Goal: Task Accomplishment & Management: Use online tool/utility

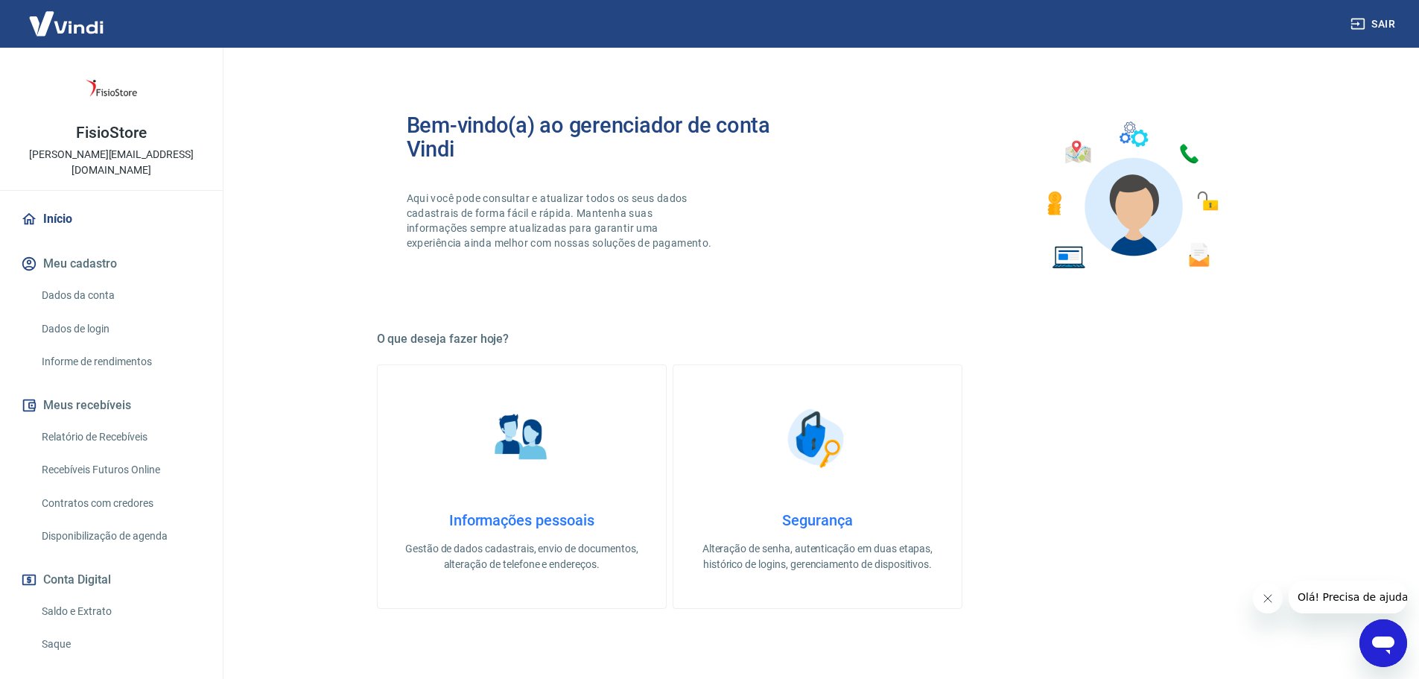
scroll to position [99, 0]
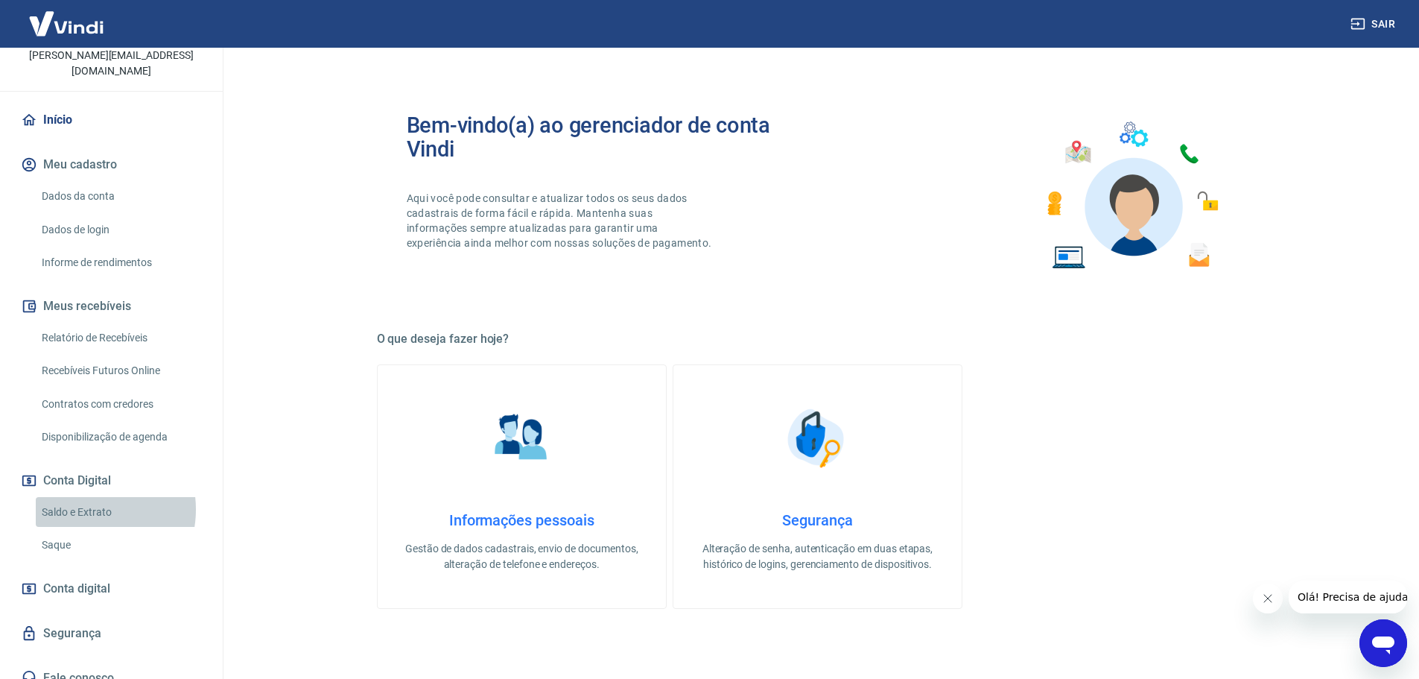
click at [86, 497] on link "Saldo e Extrato" at bounding box center [120, 512] width 169 height 31
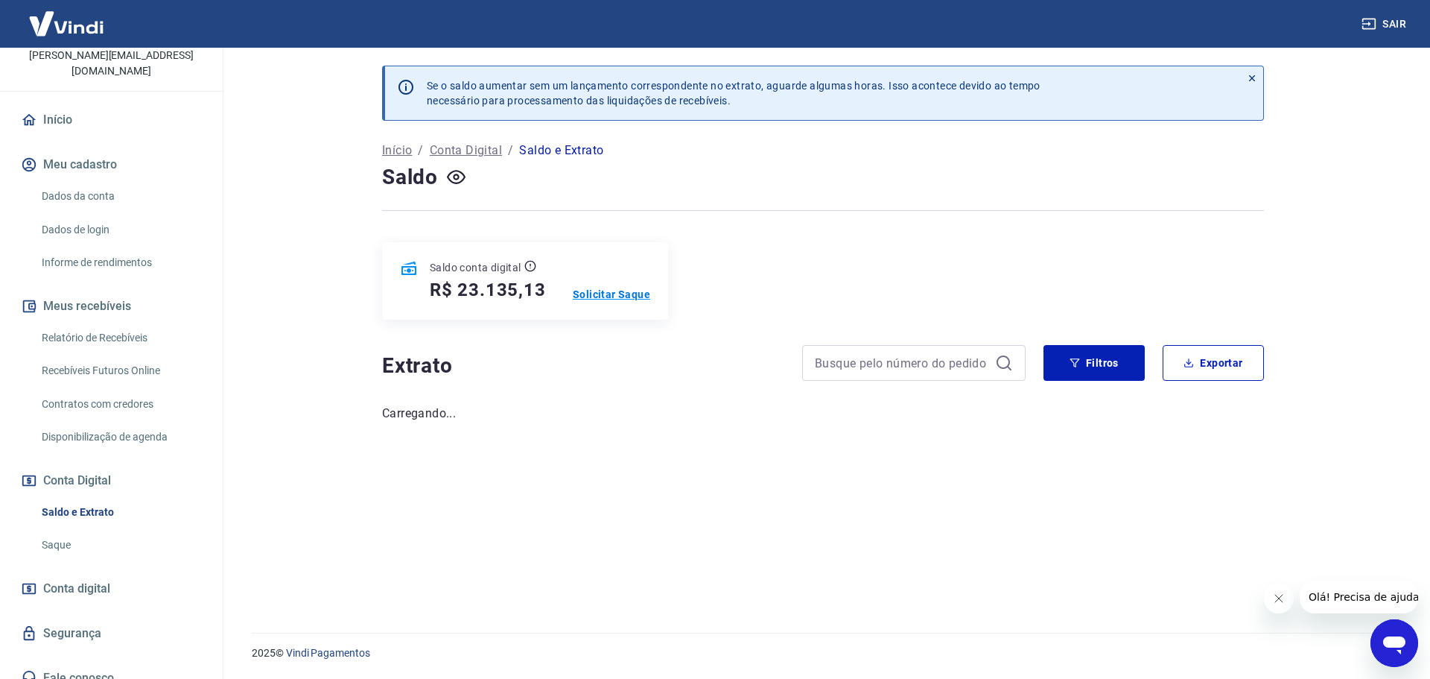
click at [625, 296] on p "Solicitar Saque" at bounding box center [611, 294] width 77 height 15
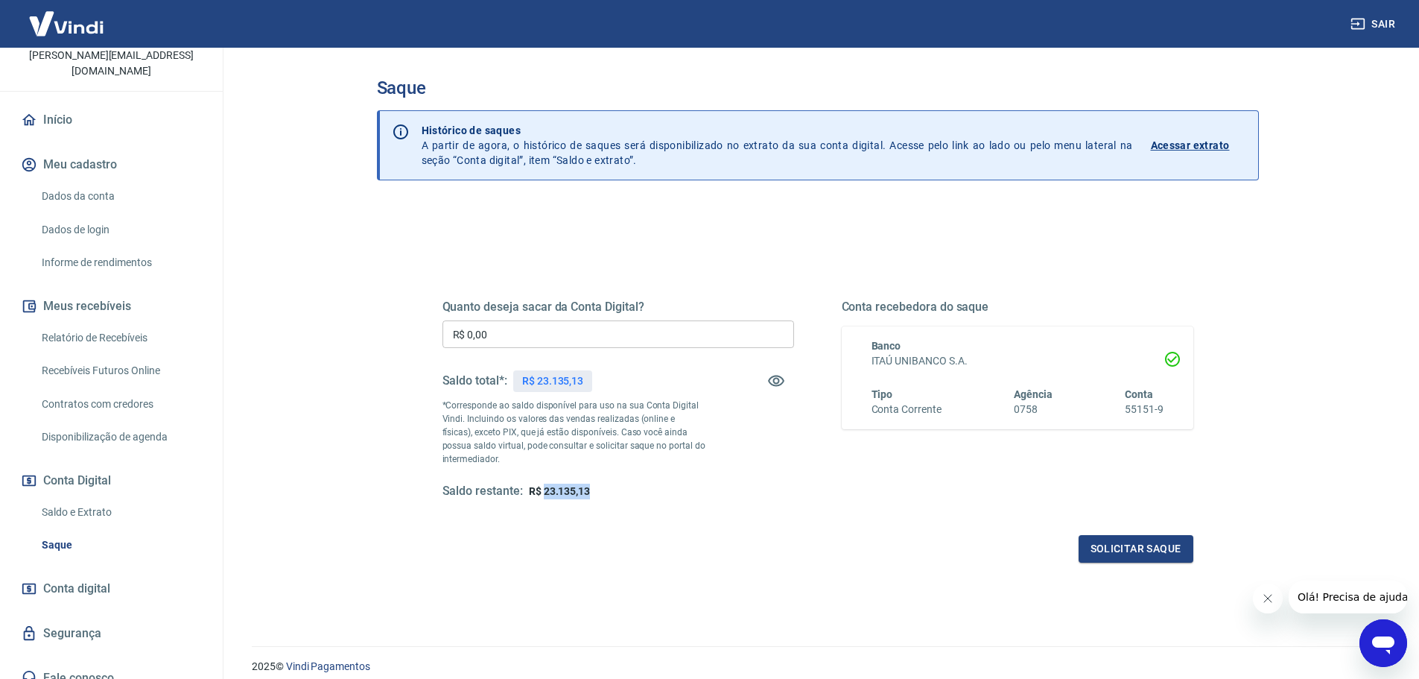
drag, startPoint x: 594, startPoint y: 489, endPoint x: 544, endPoint y: 492, distance: 50.0
click at [544, 492] on div "Saldo restante: R$ 23.135,13" at bounding box center [618, 491] width 352 height 16
copy span "23.135,13"
click at [523, 327] on input "R$ 0,00" at bounding box center [618, 334] width 352 height 28
paste input "text"
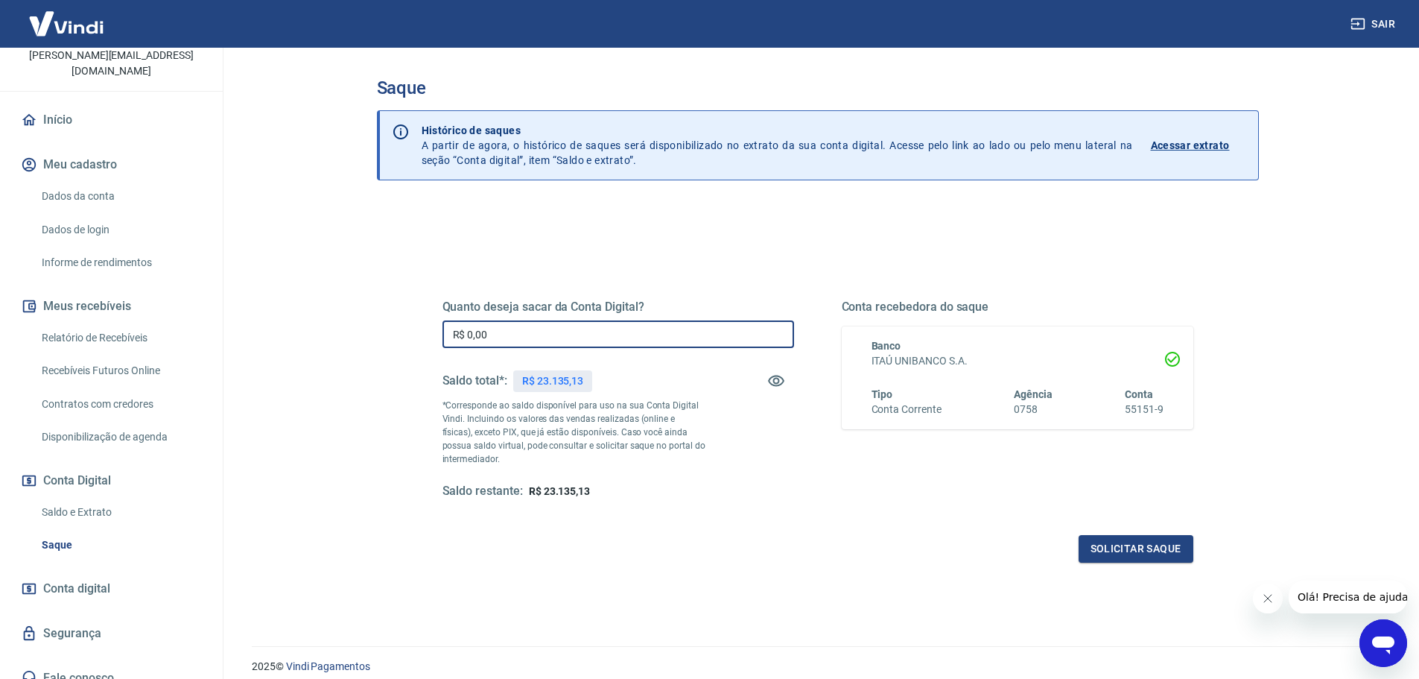
click at [523, 338] on input "R$ 0,00" at bounding box center [618, 334] width 352 height 28
drag, startPoint x: 523, startPoint y: 338, endPoint x: 288, endPoint y: 346, distance: 234.8
click at [288, 346] on main "Saque Histórico de saques A partir de agora, o histórico de saques será disponi…" at bounding box center [817, 363] width 1203 height 631
paste input "23.135,13"
type input "R$ 23.135,13"
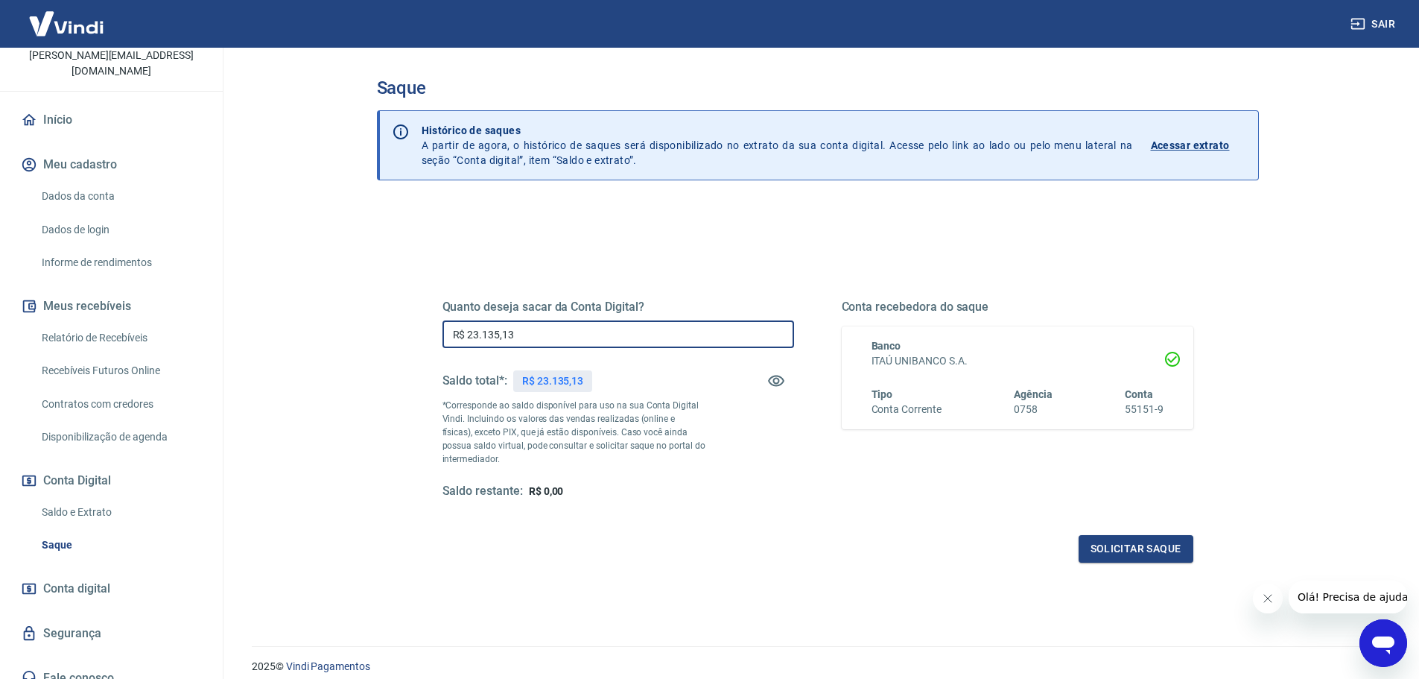
click at [606, 576] on div "Quanto deseja sacar da Conta Digital? R$ 23.135,13 ​ Saldo total*: R$ 23.135,13…" at bounding box center [818, 407] width 787 height 346
click at [1122, 547] on button "Solicitar saque" at bounding box center [1136, 549] width 115 height 28
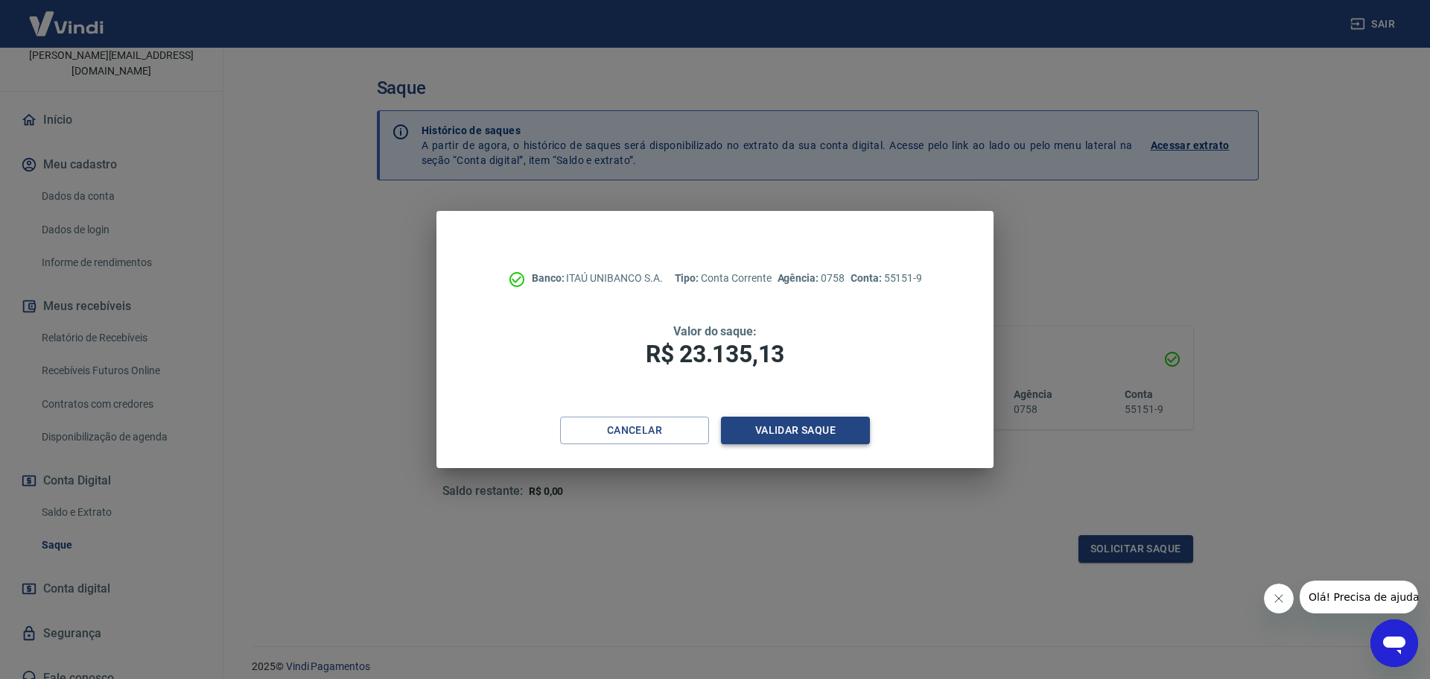
click at [768, 435] on button "Validar saque" at bounding box center [795, 430] width 149 height 28
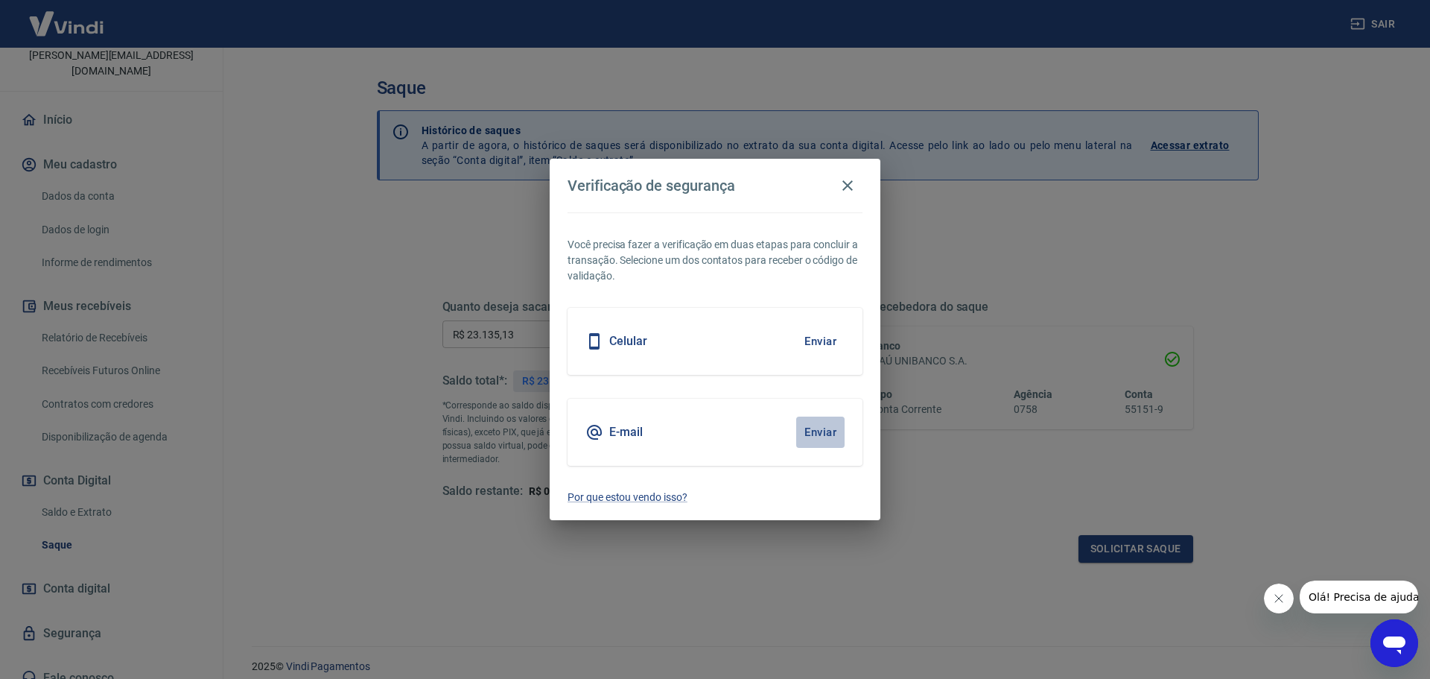
click at [820, 431] on button "Enviar" at bounding box center [820, 431] width 48 height 31
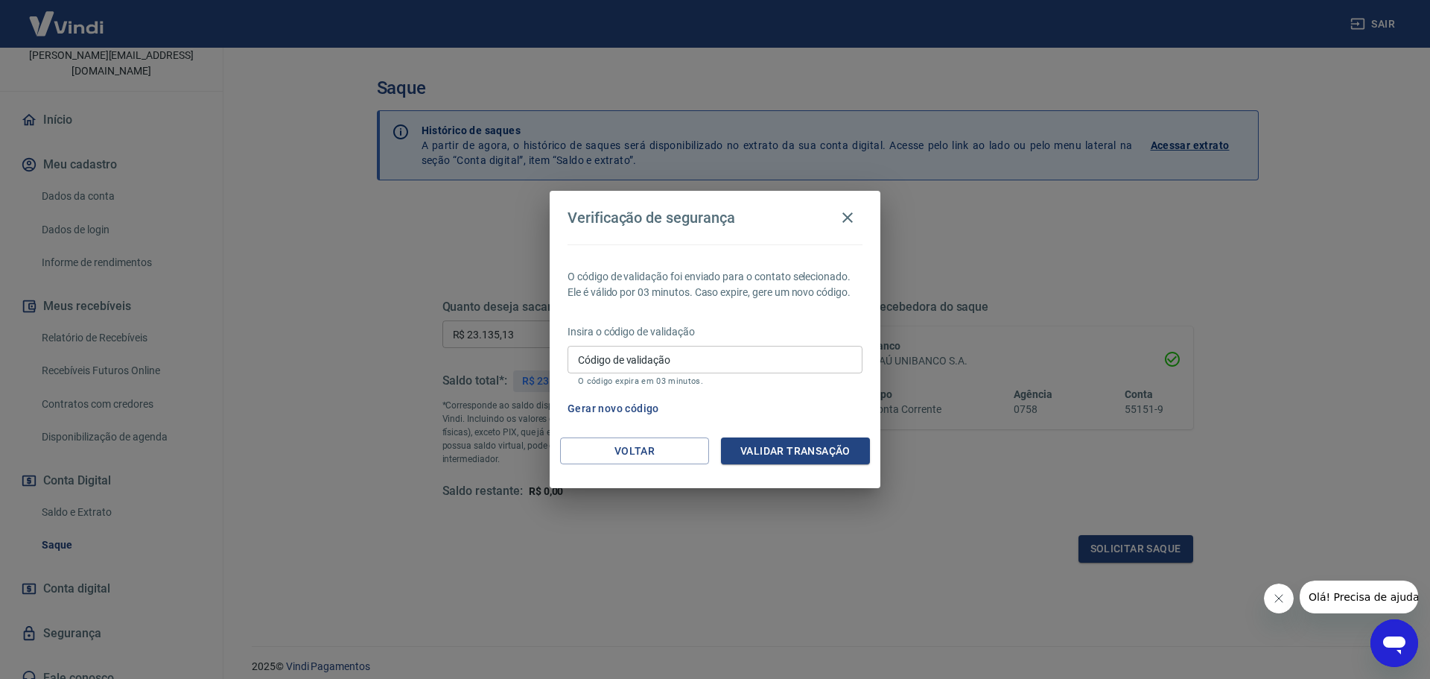
click at [672, 374] on div "Código de validação Código de validação O código expira em 03 minutos." at bounding box center [715, 366] width 295 height 40
click at [670, 366] on input "Código de validação" at bounding box center [715, 360] width 295 height 28
click at [771, 361] on input "Código de validação" at bounding box center [715, 360] width 295 height 28
paste input "329940"
type input "329940"
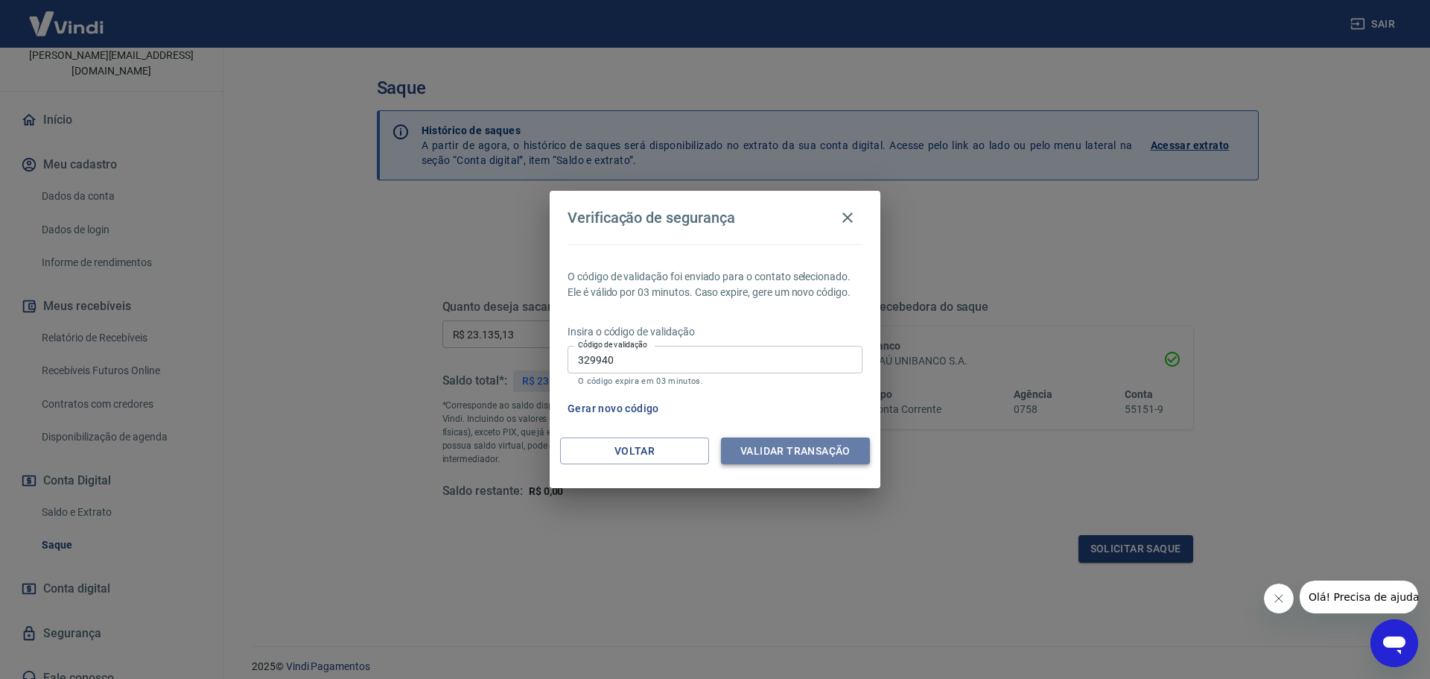
click at [780, 451] on button "Validar transação" at bounding box center [795, 451] width 149 height 28
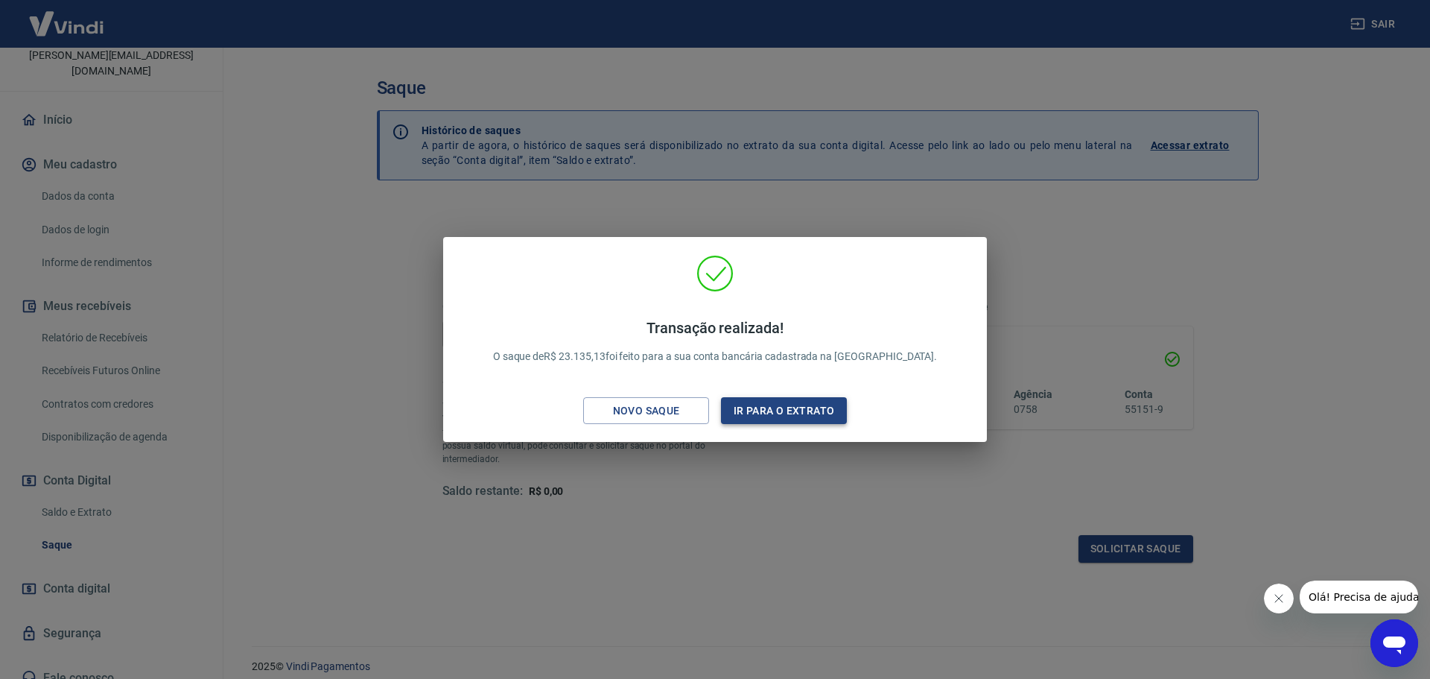
click at [798, 411] on button "Ir para o extrato" at bounding box center [784, 411] width 126 height 28
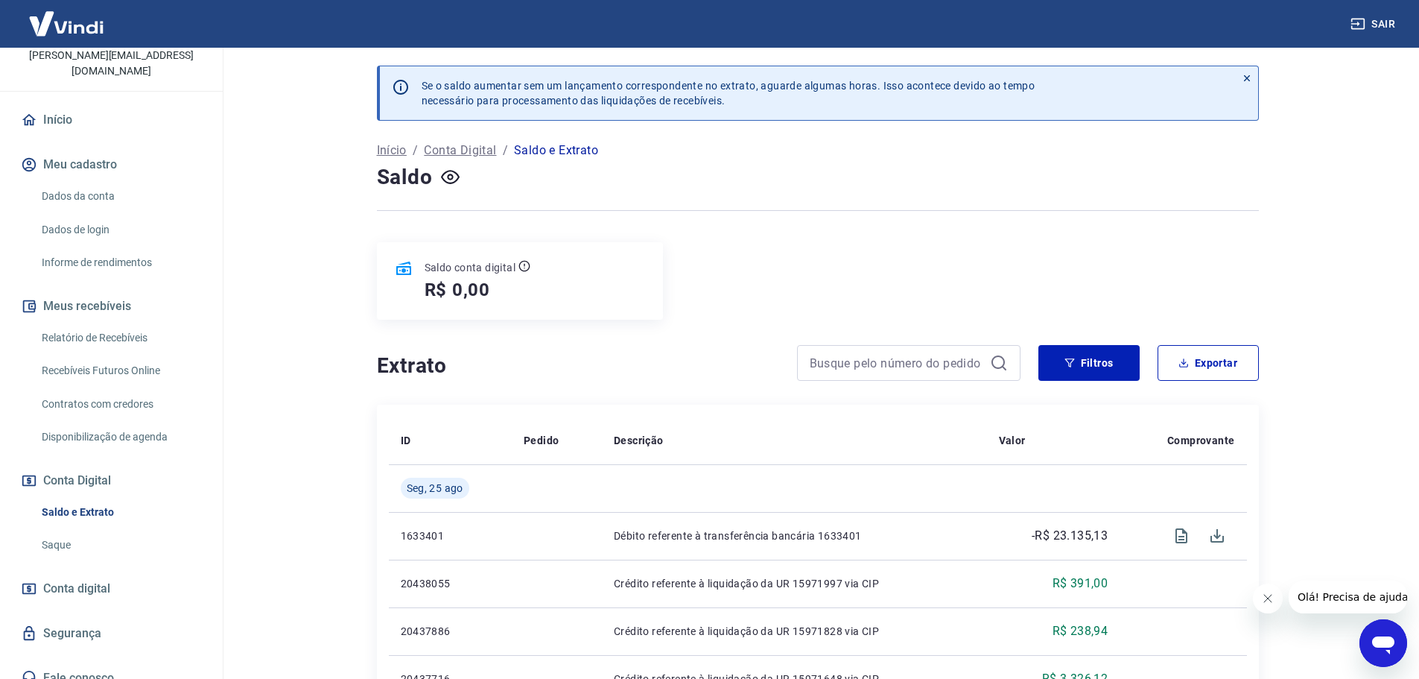
click at [1297, 280] on main "Se o saldo aumentar sem um lançamento correspondente no extrato, aguarde alguma…" at bounding box center [817, 363] width 1203 height 631
